Goal: Task Accomplishment & Management: Manage account settings

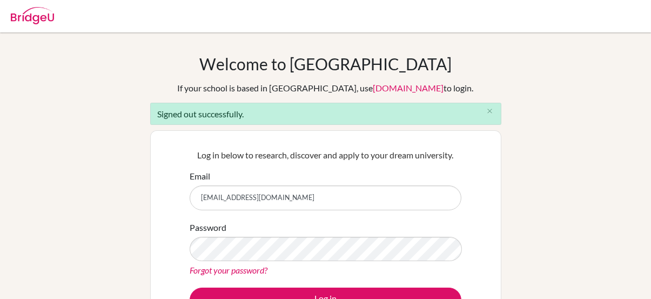
click at [362, 195] on input "[EMAIL_ADDRESS][DOMAIN_NAME]" at bounding box center [326, 197] width 272 height 25
type input "[EMAIL_ADDRESS][PERSON_NAME][DOMAIN_NAME]"
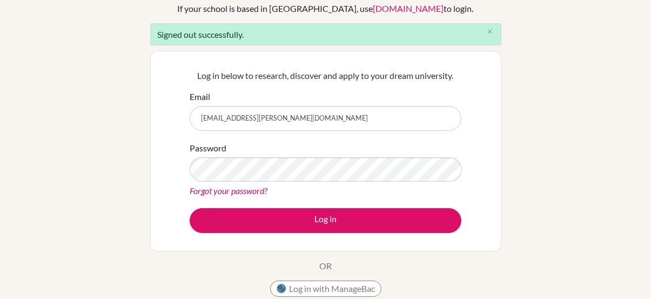
scroll to position [101, 0]
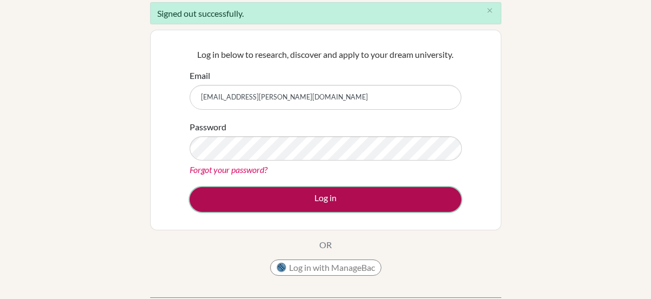
click at [303, 201] on button "Log in" at bounding box center [326, 199] width 272 height 25
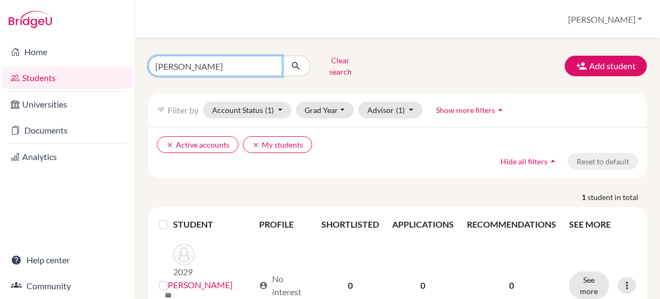
click at [271, 62] on input "[PERSON_NAME]" at bounding box center [215, 66] width 134 height 21
type input "[PERSON_NAME]"
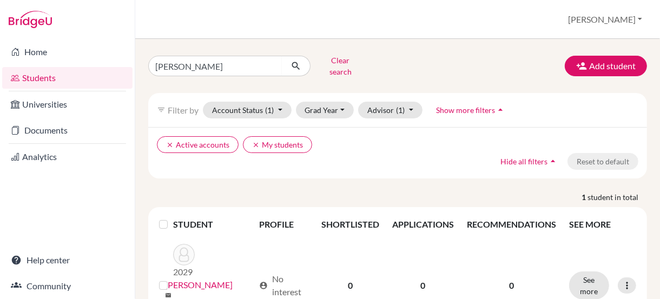
click at [233, 165] on div "clear Active accounts clear My students Hide all filters arrow_drop_up Reset to…" at bounding box center [397, 152] width 498 height 51
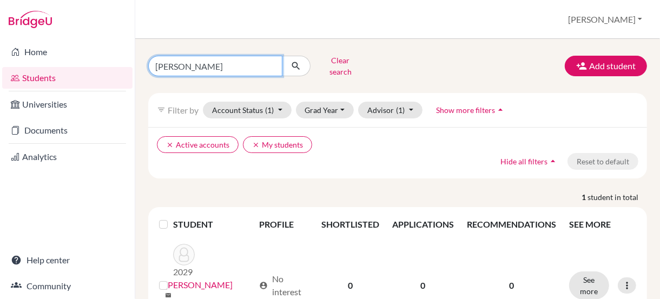
click at [229, 66] on input "[PERSON_NAME]" at bounding box center [215, 66] width 134 height 21
click button "submit" at bounding box center [296, 66] width 29 height 21
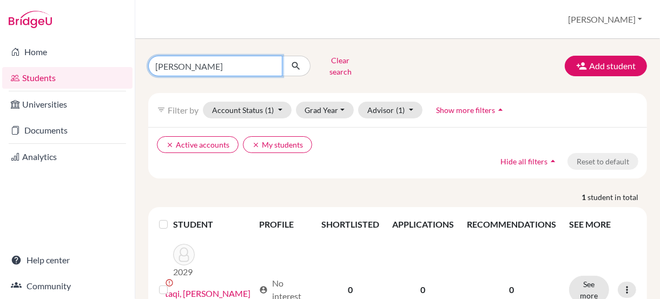
click at [229, 67] on input "[PERSON_NAME]" at bounding box center [215, 66] width 134 height 21
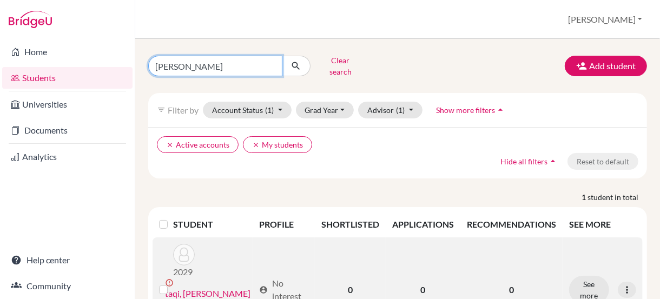
scroll to position [30, 0]
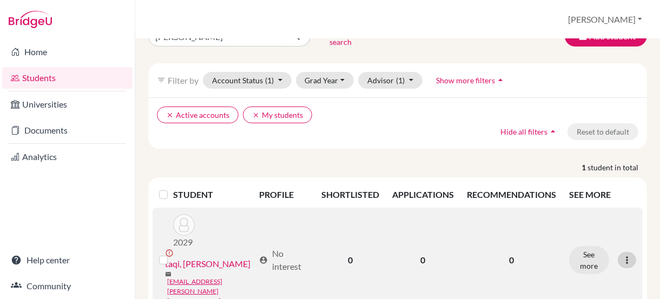
click at [626, 252] on div at bounding box center [626, 260] width 18 height 16
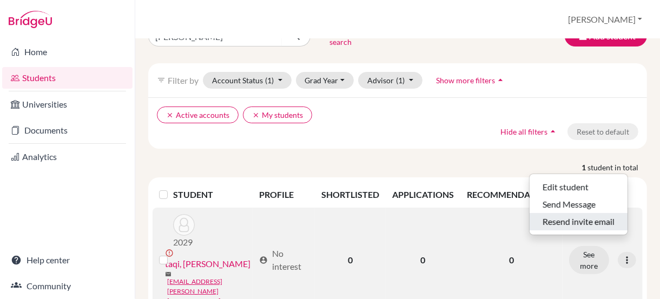
click at [582, 213] on button "Resend invite email" at bounding box center [578, 221] width 98 height 17
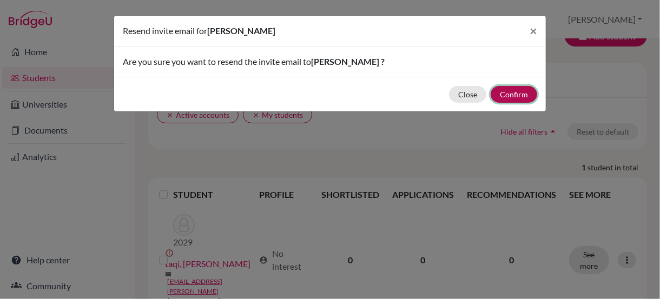
click at [515, 89] on button "Confirm" at bounding box center [513, 94] width 46 height 17
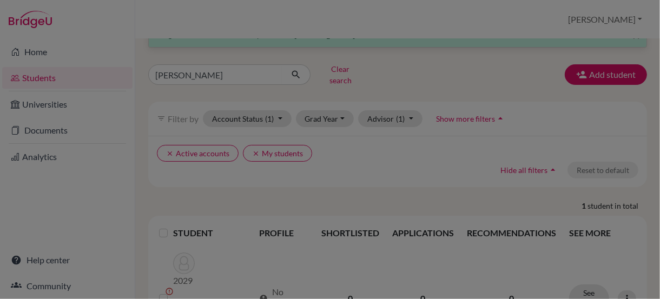
scroll to position [68, 0]
